Goal: Information Seeking & Learning: Learn about a topic

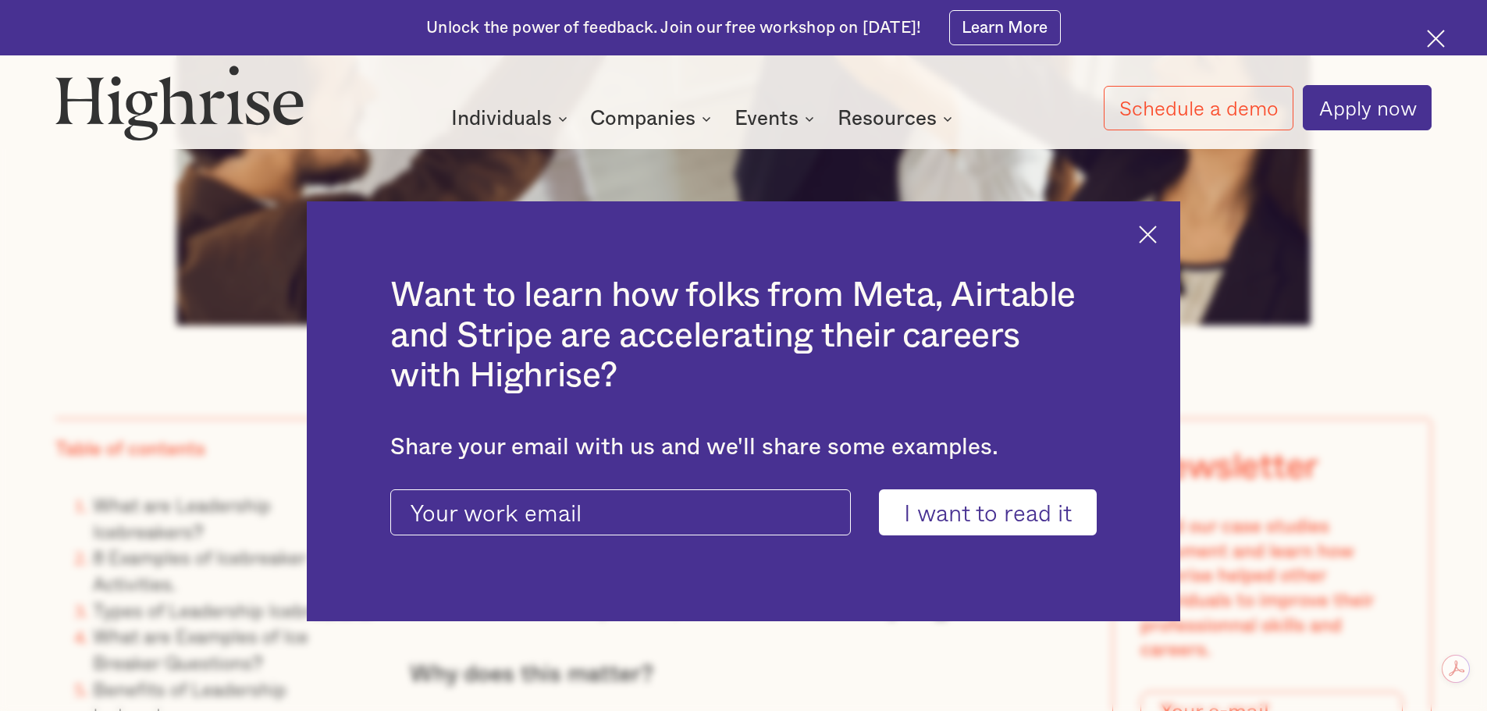
scroll to position [1171, 0]
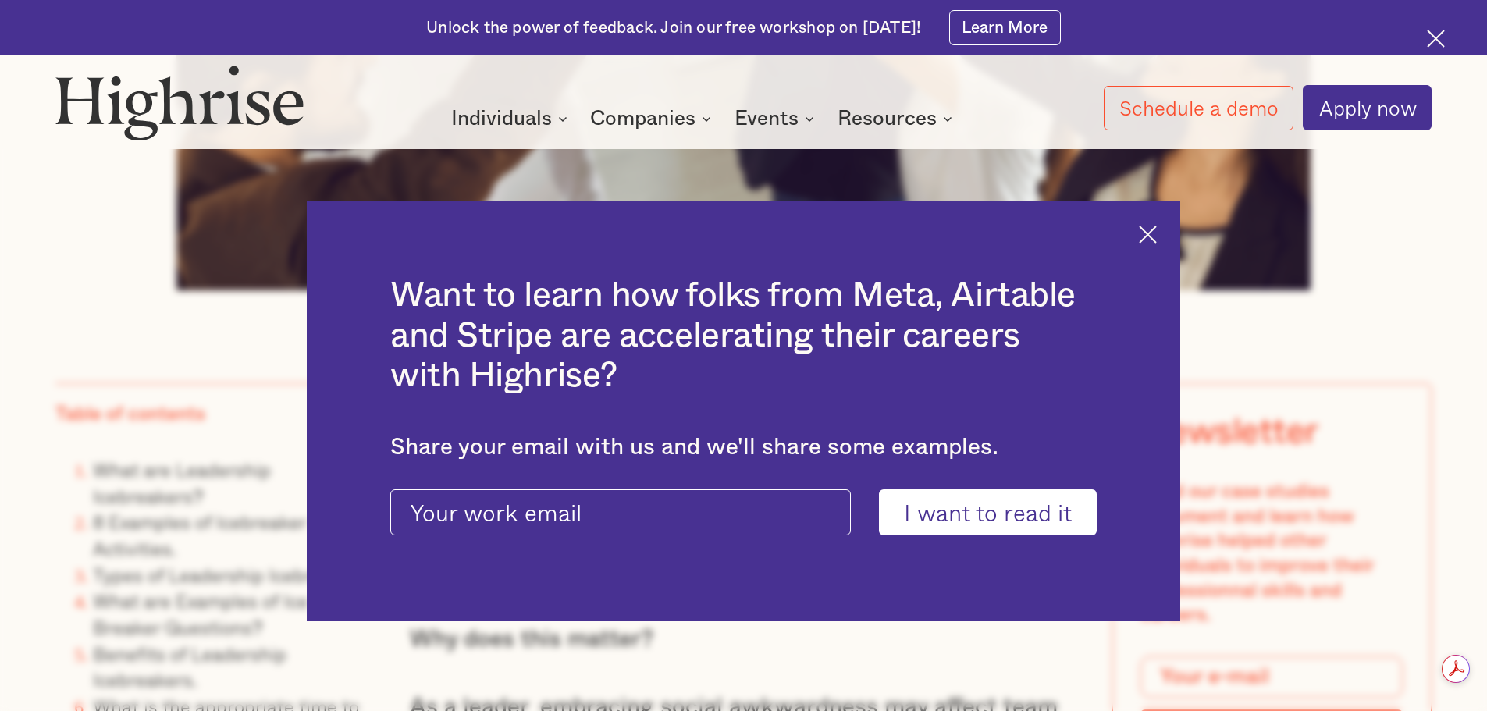
click at [1157, 226] on img at bounding box center [1148, 235] width 18 height 18
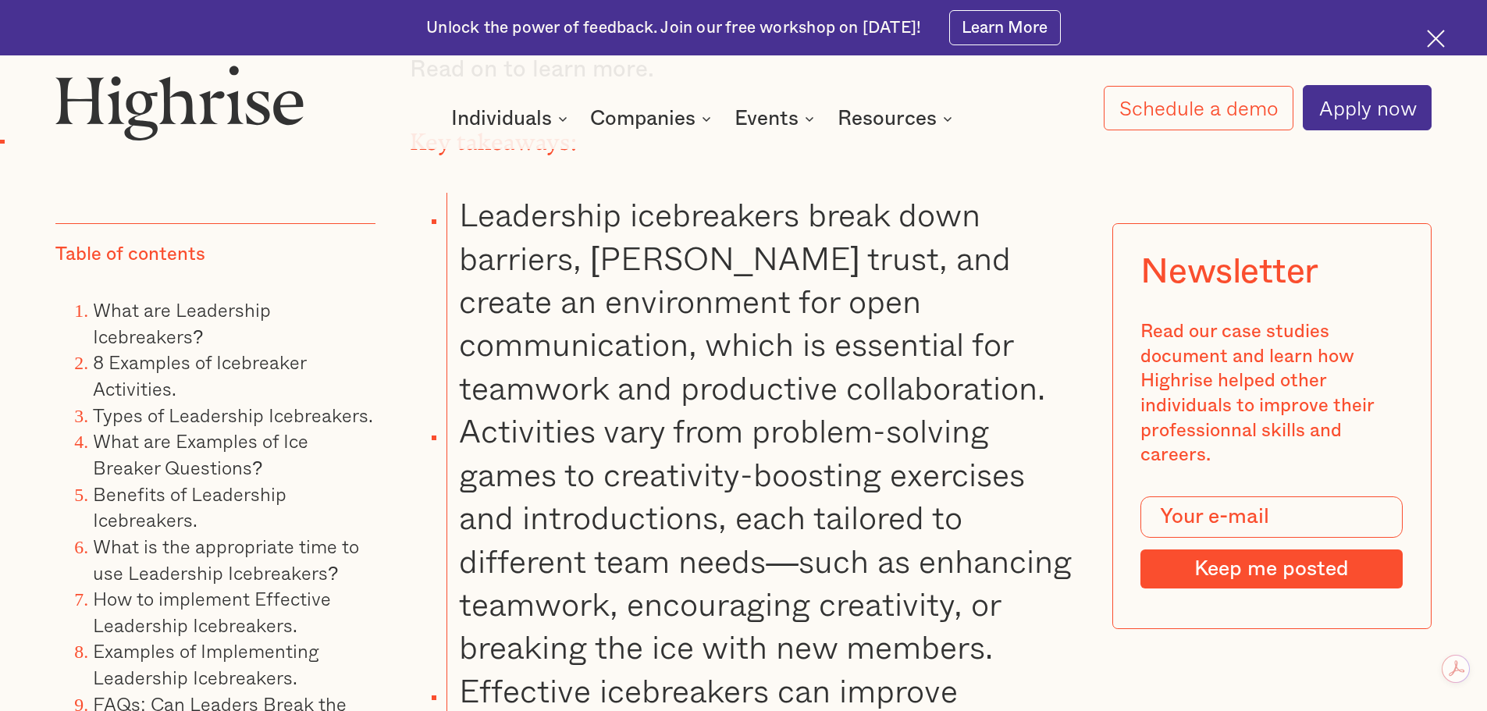
scroll to position [2030, 0]
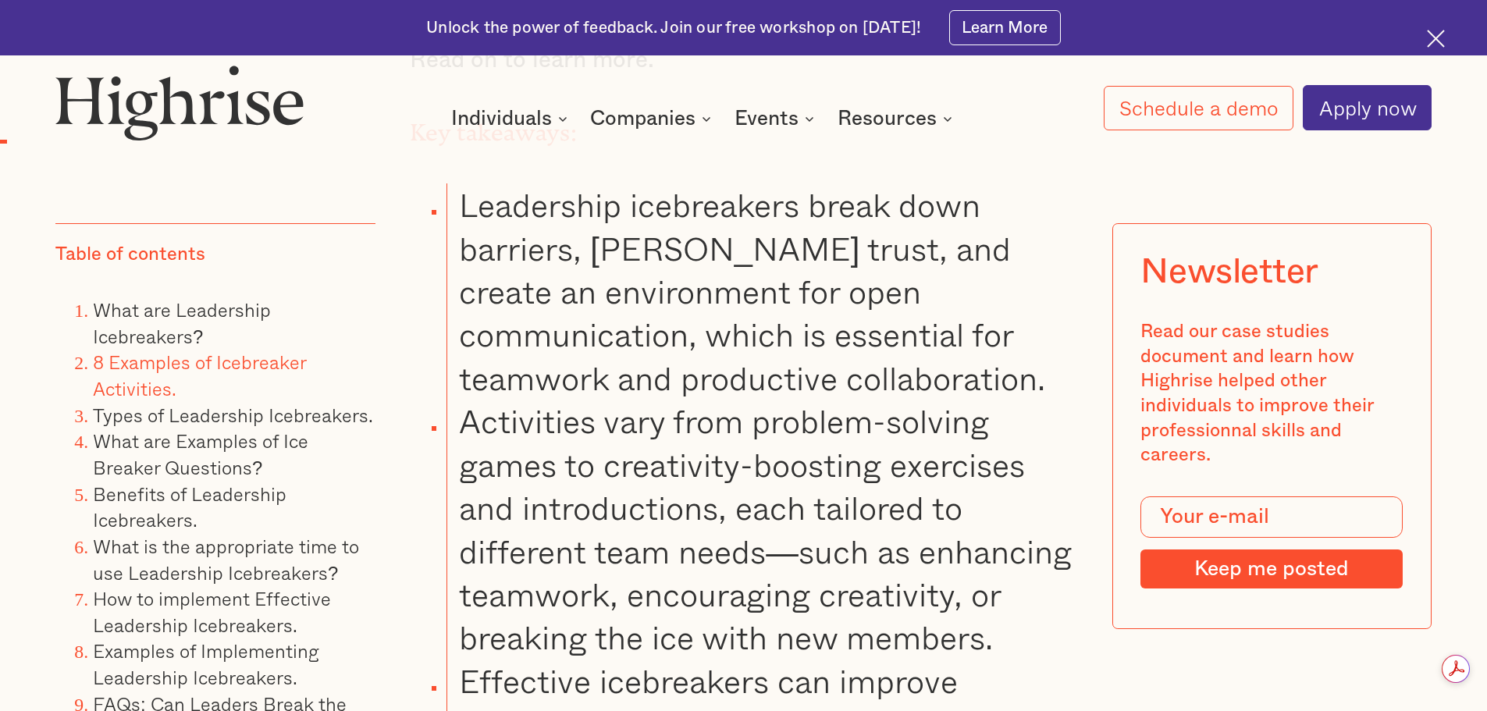
click at [191, 366] on link "8 Examples of Icebreaker Activities." at bounding box center [199, 374] width 213 height 55
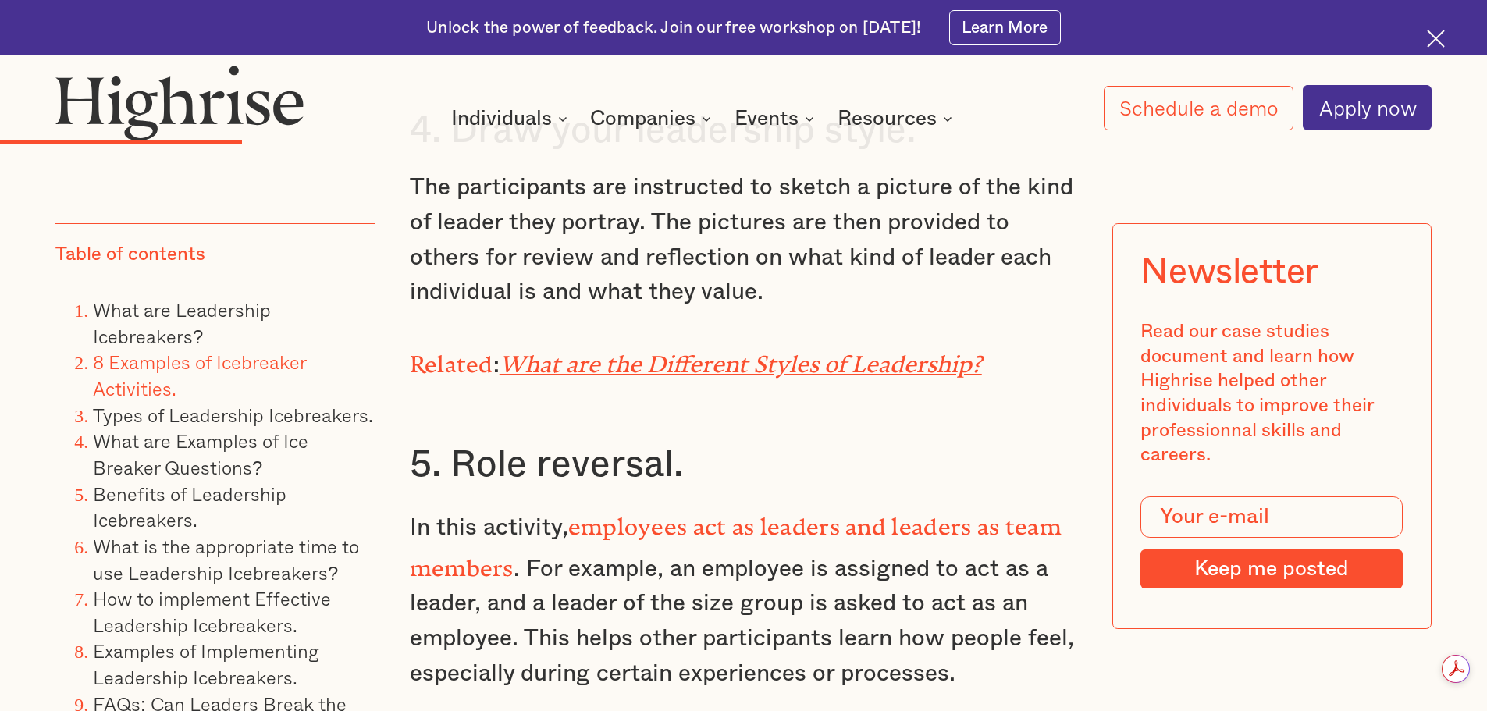
scroll to position [5505, 0]
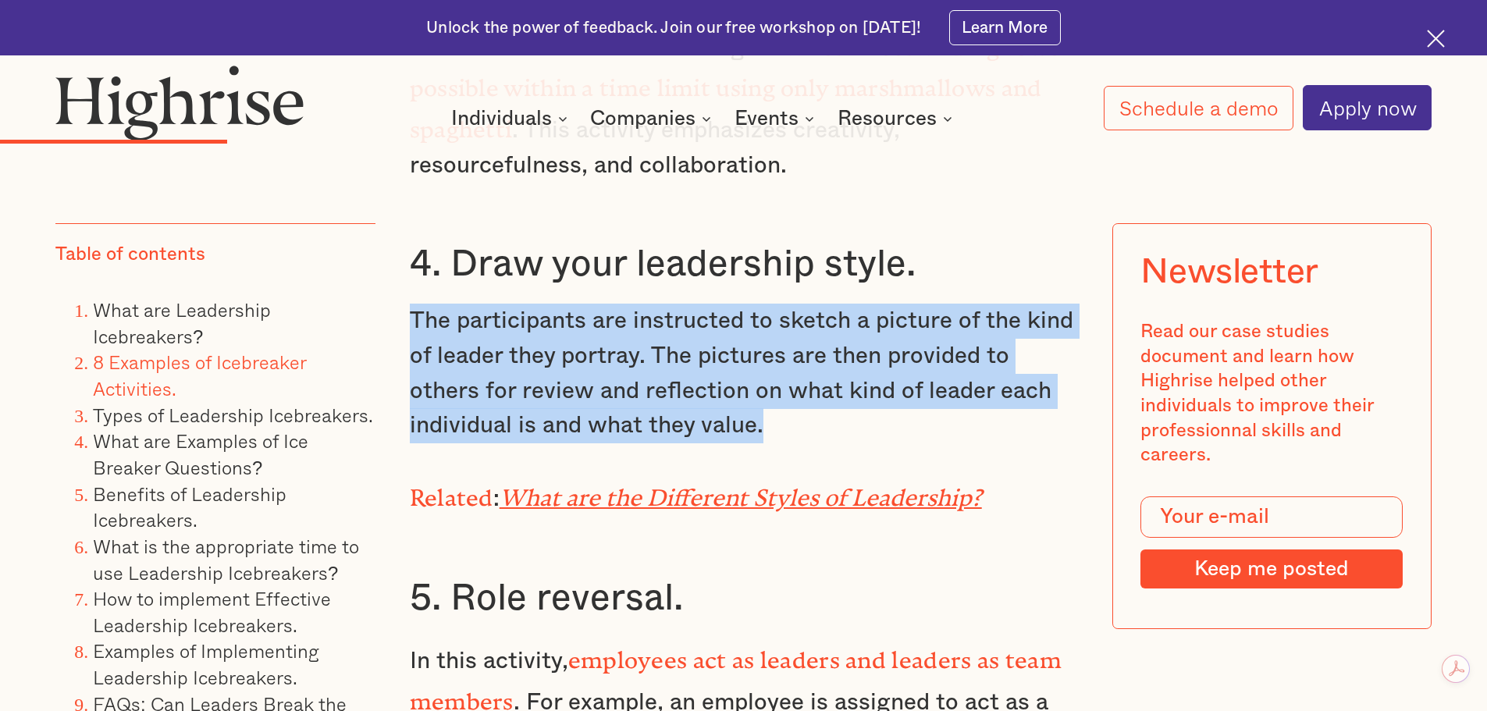
drag, startPoint x: 772, startPoint y: 421, endPoint x: 408, endPoint y: 306, distance: 381.5
click at [410, 306] on p "The participants are instructed to sketch a picture of the kind of leader they …" at bounding box center [744, 374] width 668 height 140
copy p "The participants are instructed to sketch a picture of the kind of leader they …"
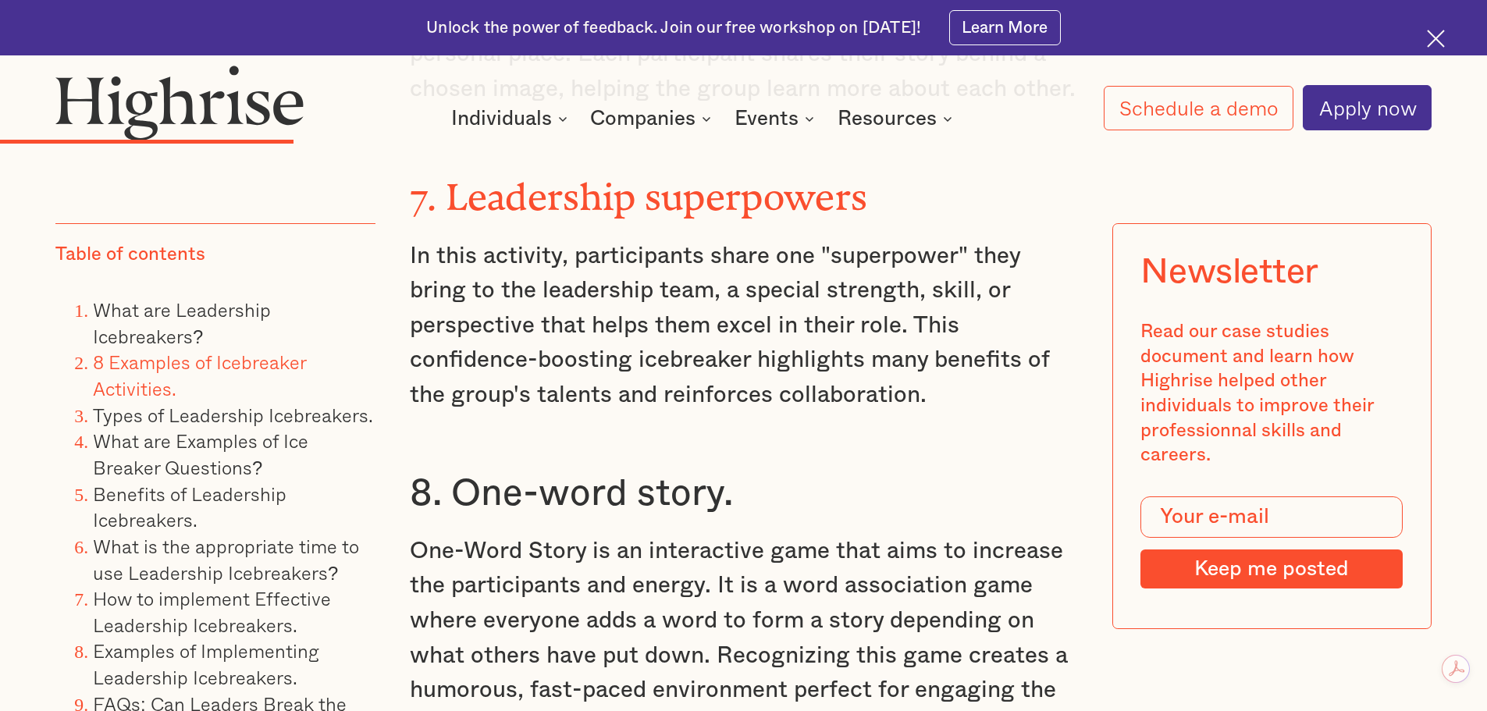
scroll to position [6753, 0]
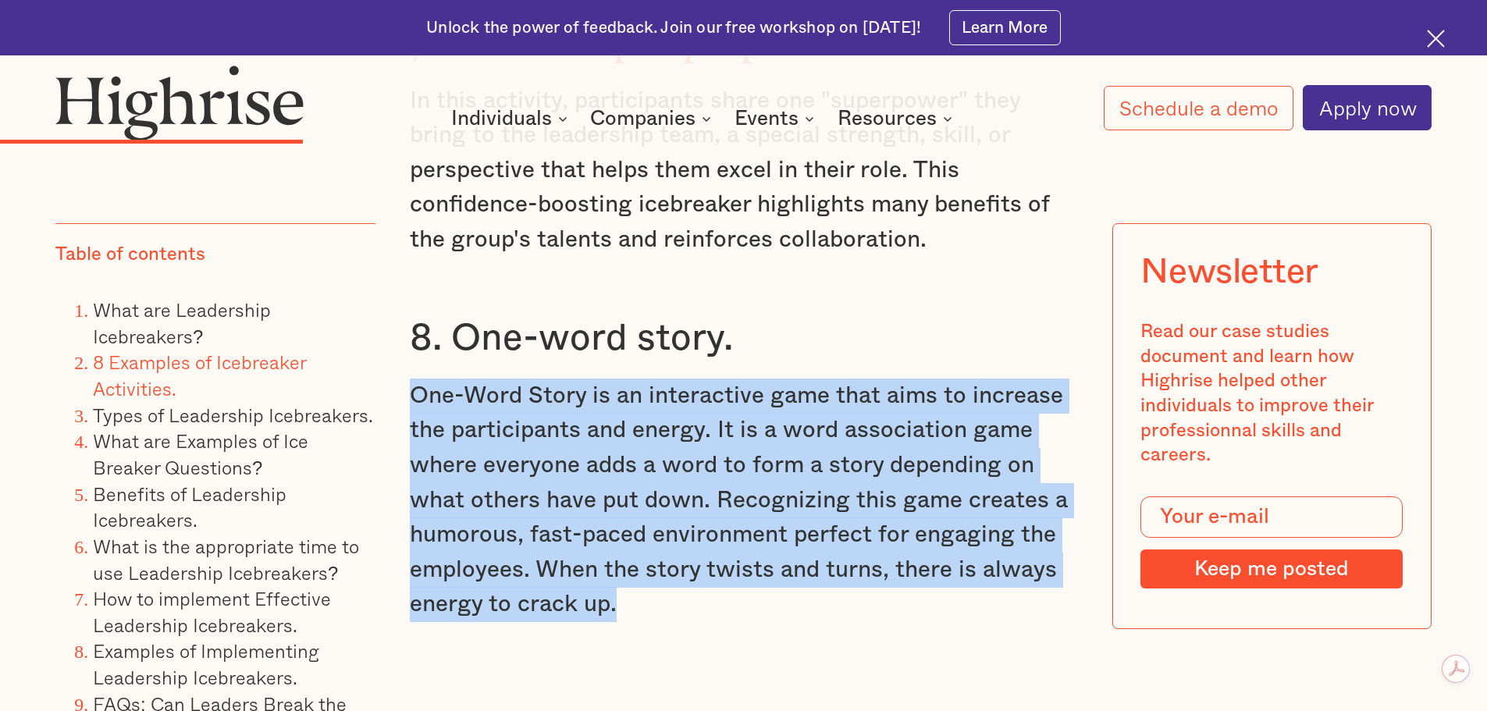
drag, startPoint x: 650, startPoint y: 570, endPoint x: 411, endPoint y: 360, distance: 318.7
click at [411, 379] on p "One-Word Story is an interactive game that aims to increase the participants an…" at bounding box center [744, 501] width 668 height 244
copy p "One-Word Story is an interactive game that aims to increase the participants an…"
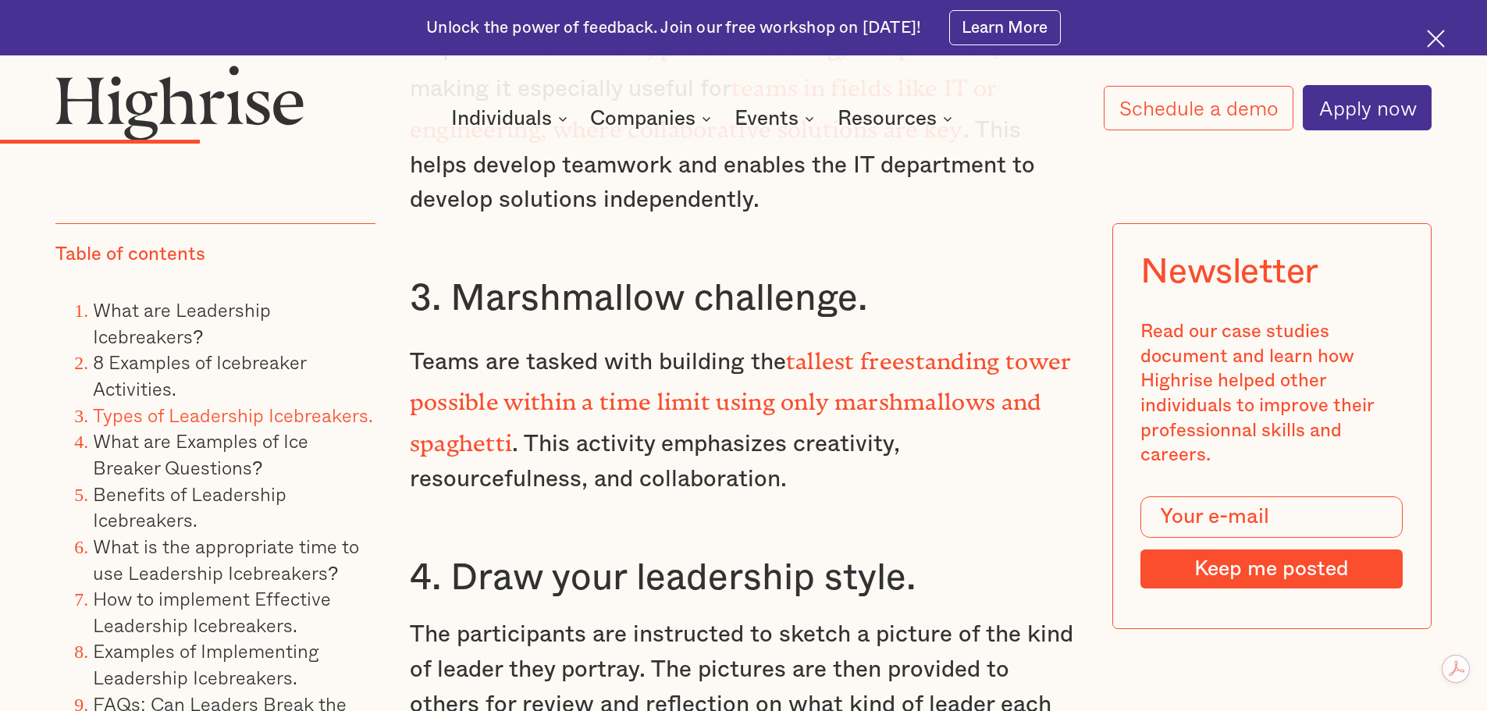
scroll to position [5192, 0]
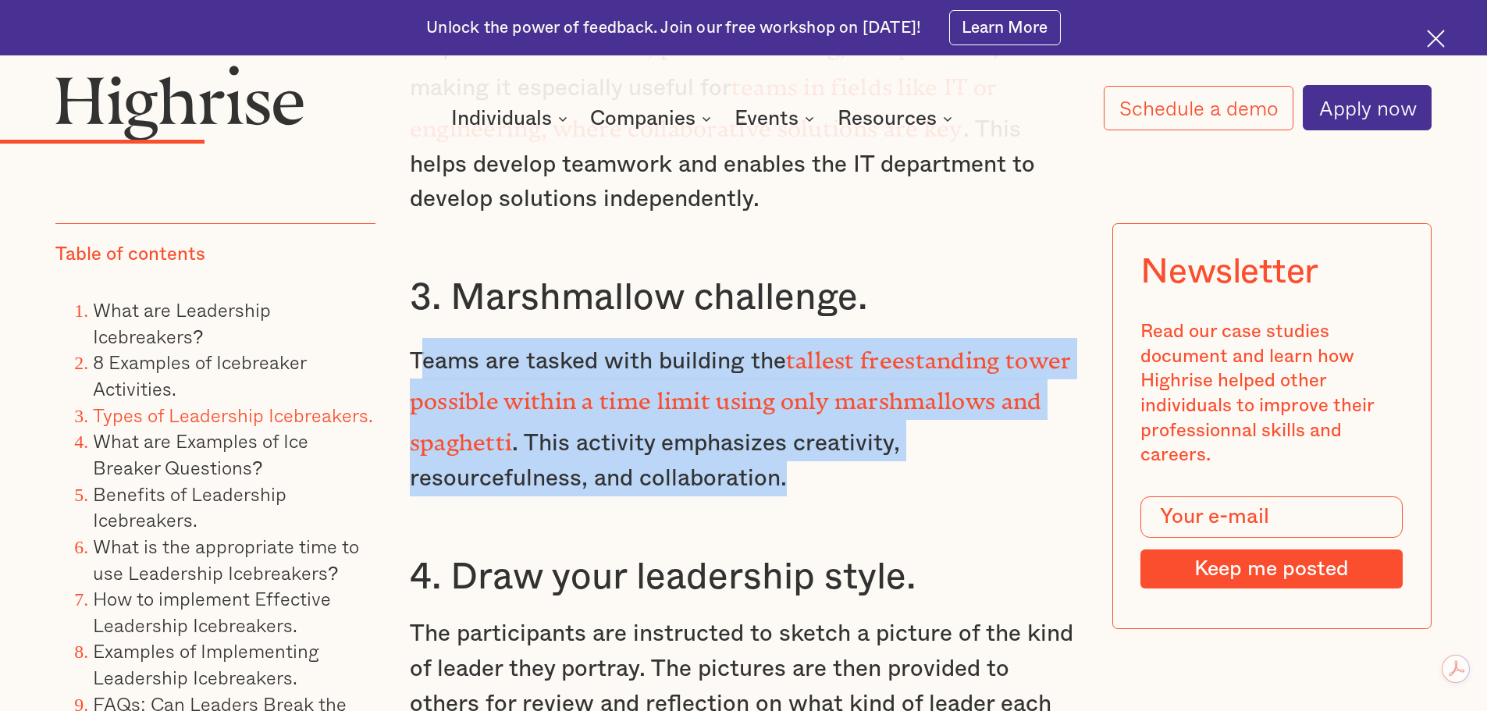
drag, startPoint x: 816, startPoint y: 477, endPoint x: 418, endPoint y: 369, distance: 412.7
click at [418, 369] on p "Teams are tasked with building the tallest freestanding tower possible within a…" at bounding box center [744, 417] width 668 height 158
